Goal: Information Seeking & Learning: Learn about a topic

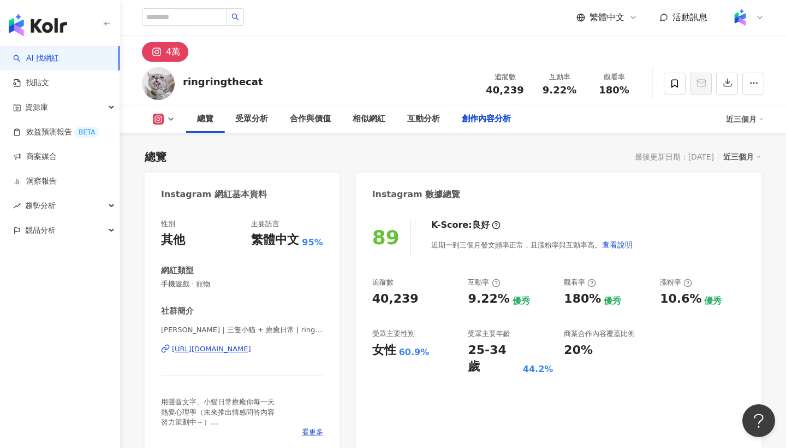
scroll to position [3098, 0]
